Goal: Task Accomplishment & Management: Complete application form

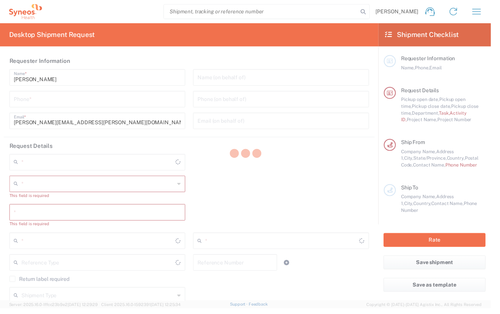
type input "[US_STATE]"
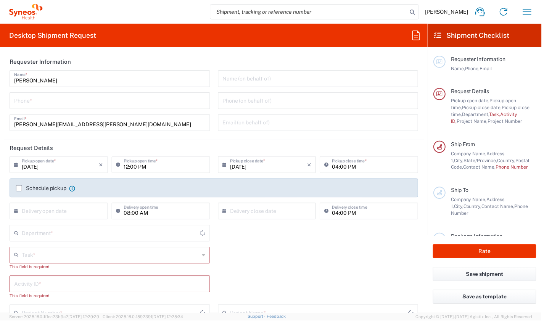
type input "United States"
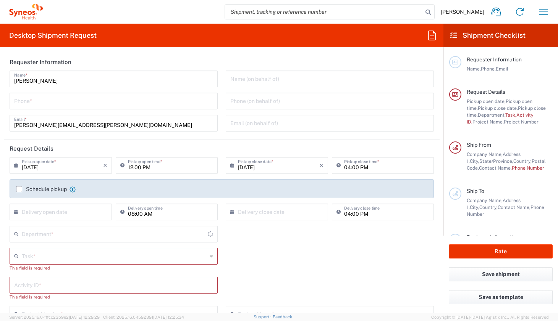
type input "4510"
click at [131, 130] on div "carl.sumpter@syneoshealth.com Email *" at bounding box center [114, 123] width 208 height 17
type input "Syneos Health, LLC-Morrisville NC US"
click at [501, 13] on icon "button" at bounding box center [543, 12] width 12 height 12
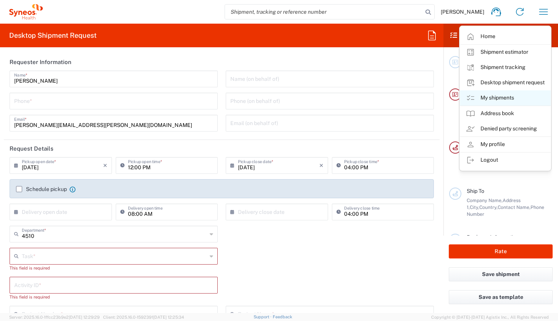
click at [498, 98] on link "My shipments" at bounding box center [504, 97] width 91 height 15
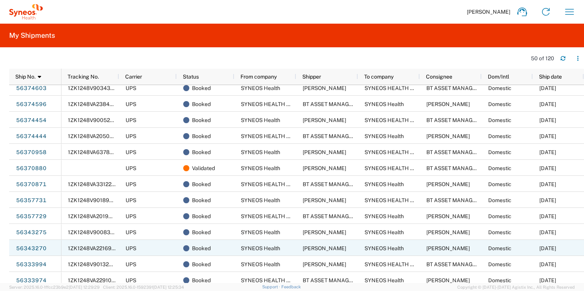
scroll to position [135, 0]
